Goal: Information Seeking & Learning: Check status

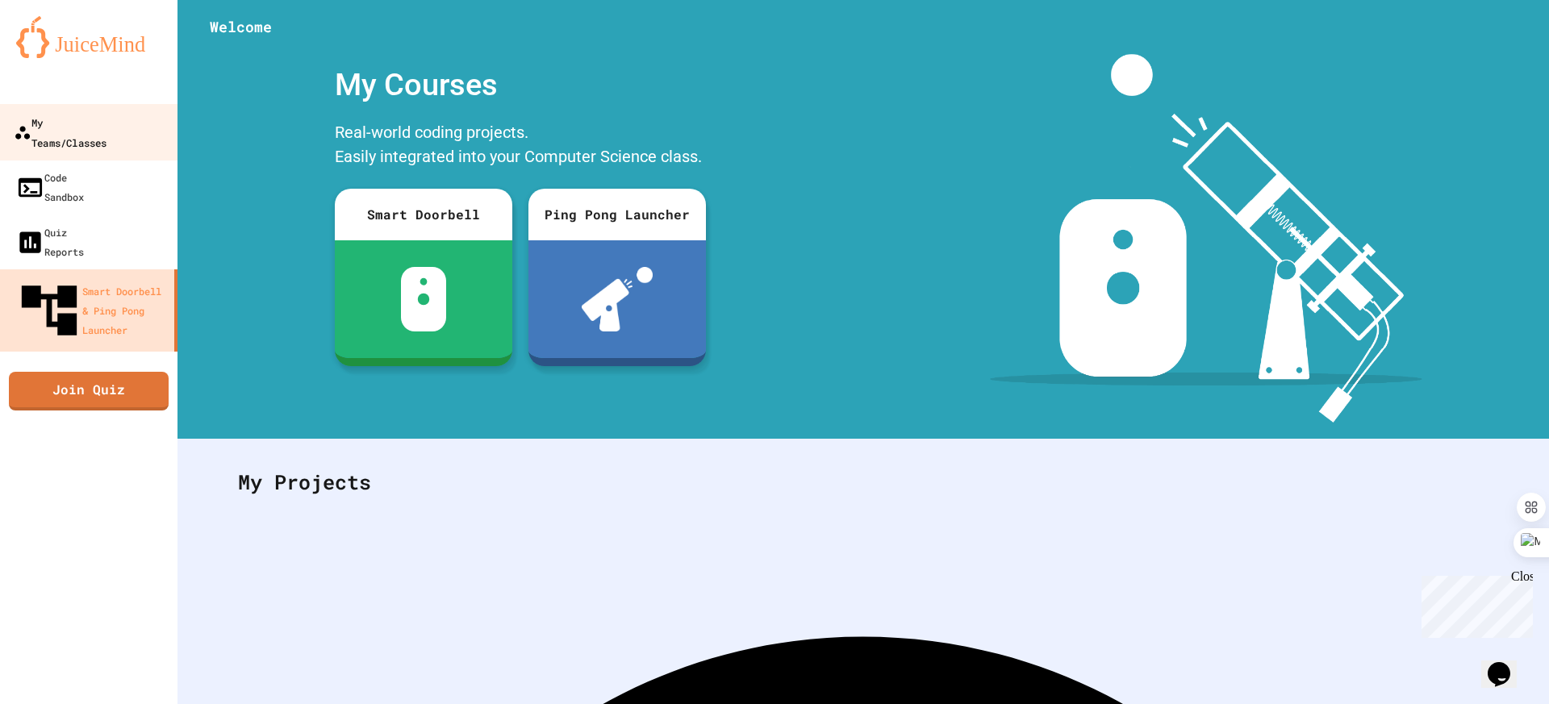
click at [136, 116] on link "My Teams/Classes" at bounding box center [89, 132] width 183 height 56
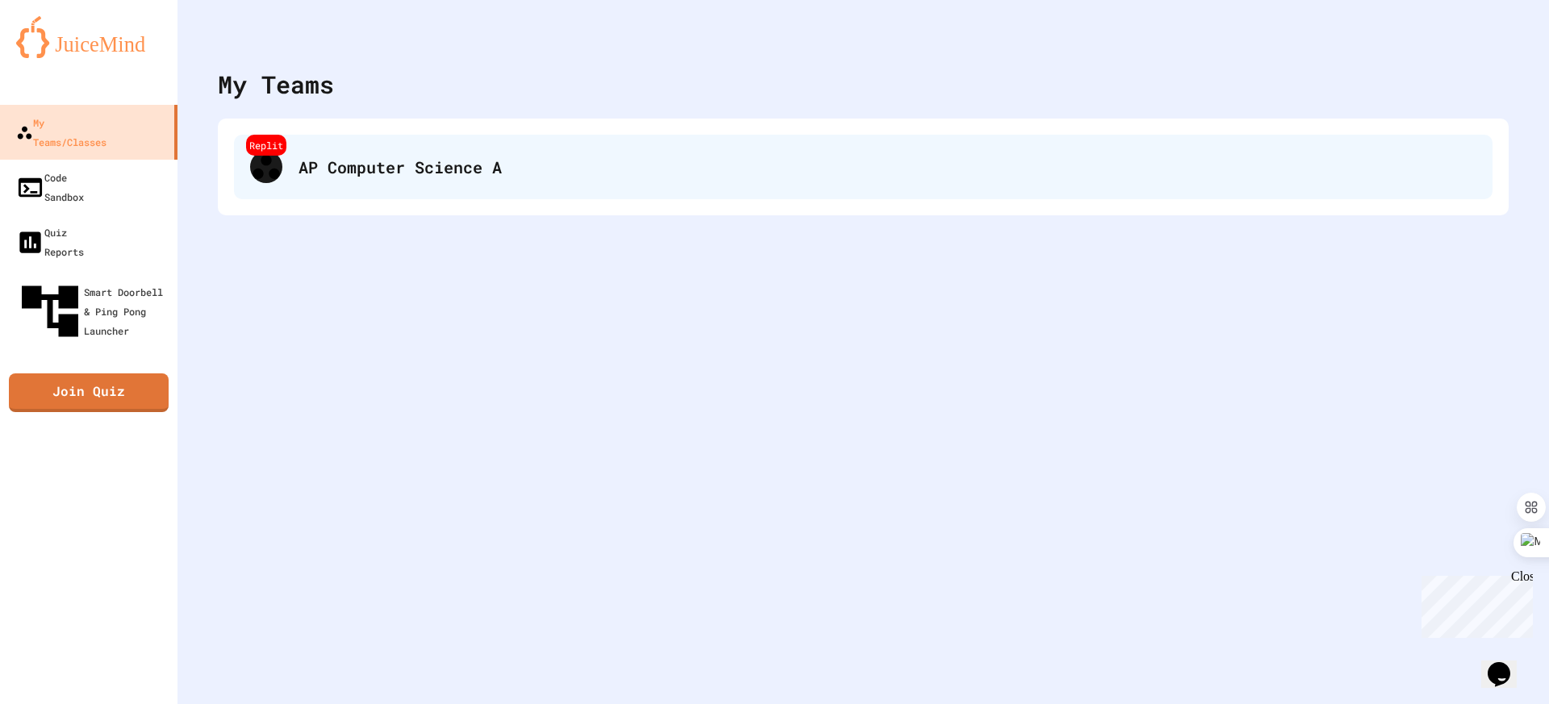
click at [557, 166] on div "AP Computer Science A" at bounding box center [888, 167] width 1178 height 24
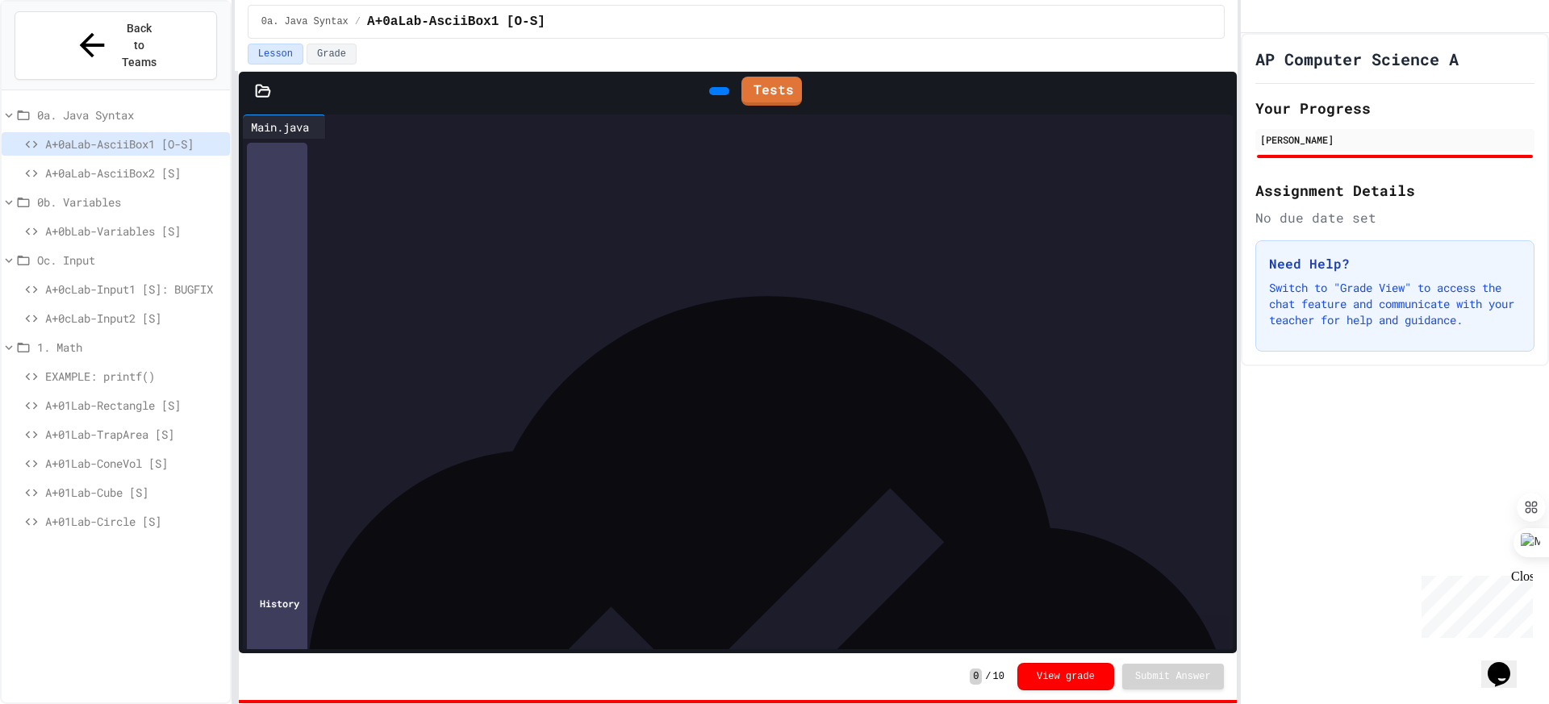
click at [159, 455] on span "A+01Lab-ConeVol [S]" at bounding box center [134, 463] width 178 height 17
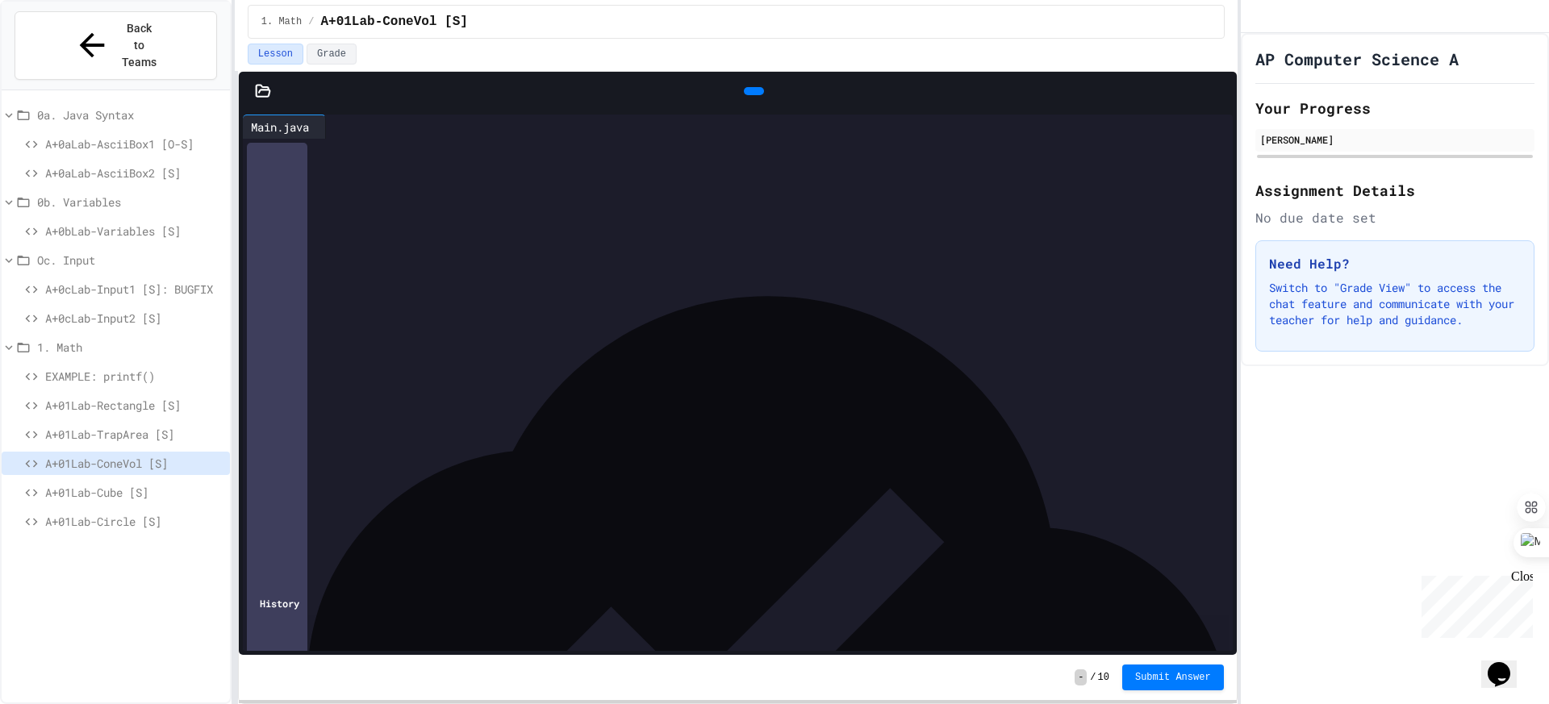
click at [647, 52] on div "Lesson Grade" at bounding box center [736, 54] width 977 height 21
click at [1511, 186] on div "AP Computer Science A Your Progress [PERSON_NAME] Assignment Details No due dat…" at bounding box center [1395, 199] width 308 height 333
